Goal: Transaction & Acquisition: Purchase product/service

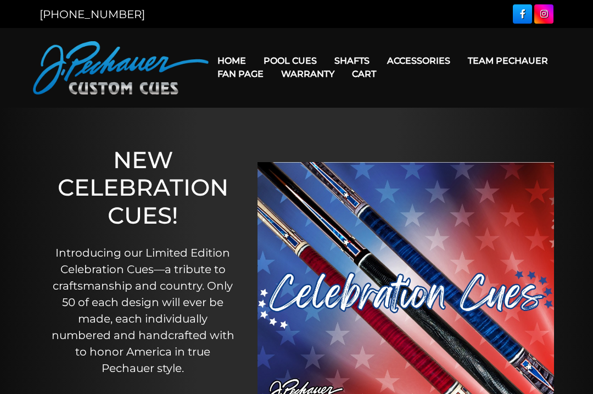
click at [349, 115] on link "Pro Series (R) – NEW" at bounding box center [323, 107] width 135 height 15
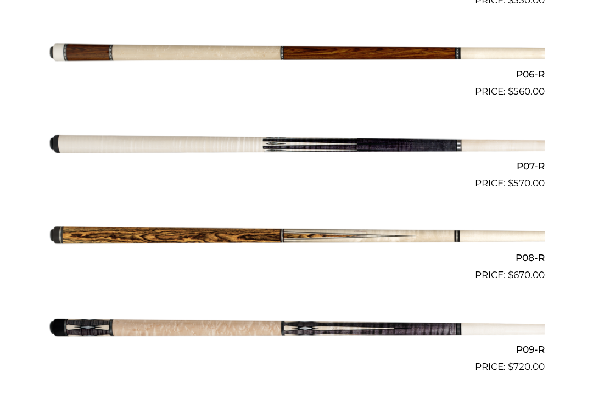
scroll to position [803, 0]
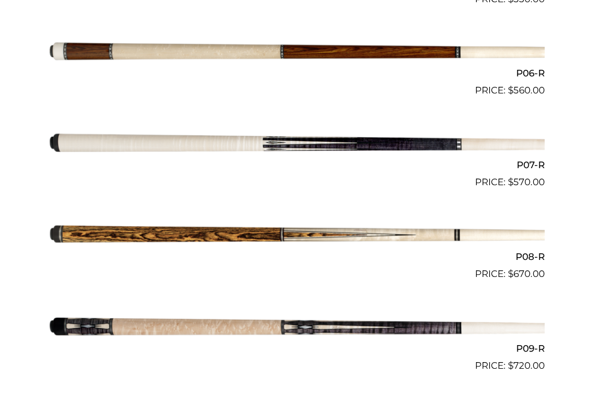
click at [506, 262] on img at bounding box center [296, 235] width 496 height 82
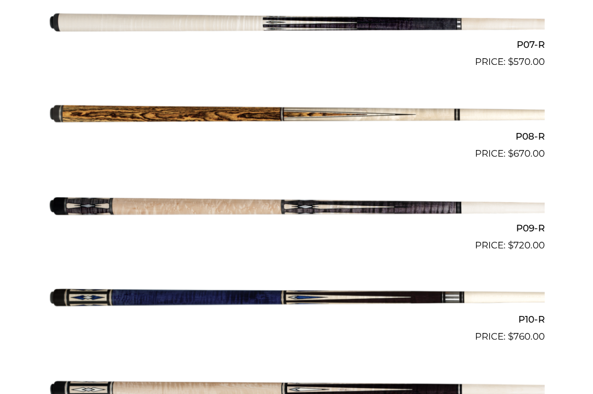
scroll to position [923, 0]
